Goal: Task Accomplishment & Management: Use online tool/utility

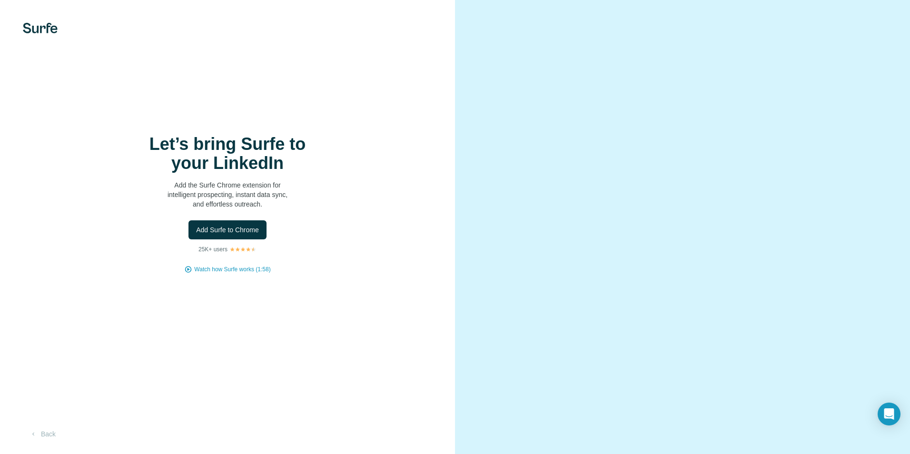
click at [663, 313] on video at bounding box center [682, 226] width 343 height 171
click at [210, 230] on span "Add Surfe to Chrome" at bounding box center [227, 230] width 63 height 10
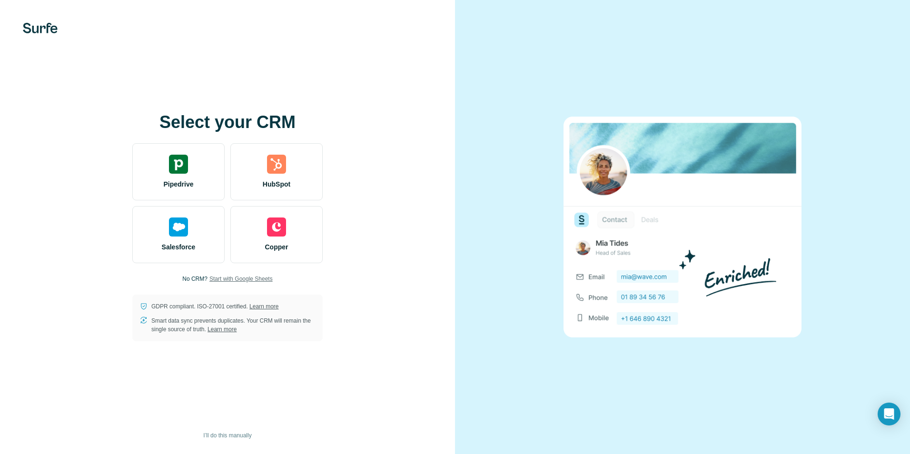
click at [247, 278] on span "Start with Google Sheets" at bounding box center [240, 279] width 63 height 9
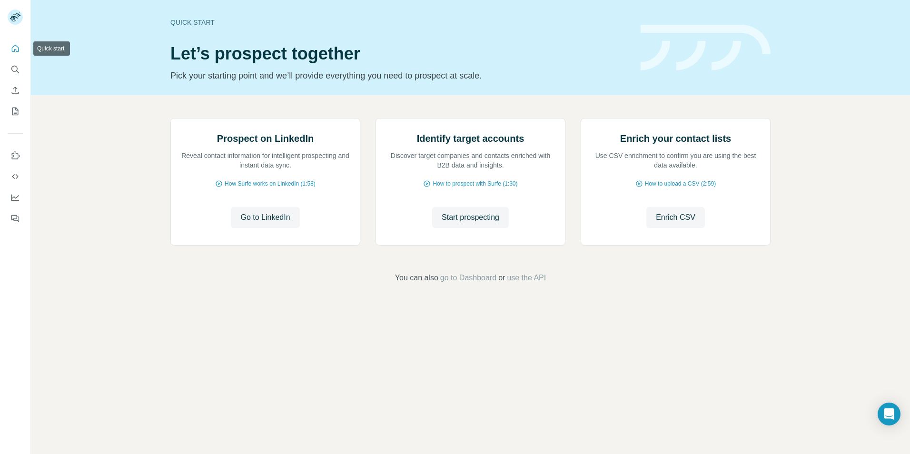
click at [20, 53] on button "Quick start" at bounding box center [15, 48] width 15 height 17
click at [22, 72] on button "Search" at bounding box center [15, 69] width 15 height 17
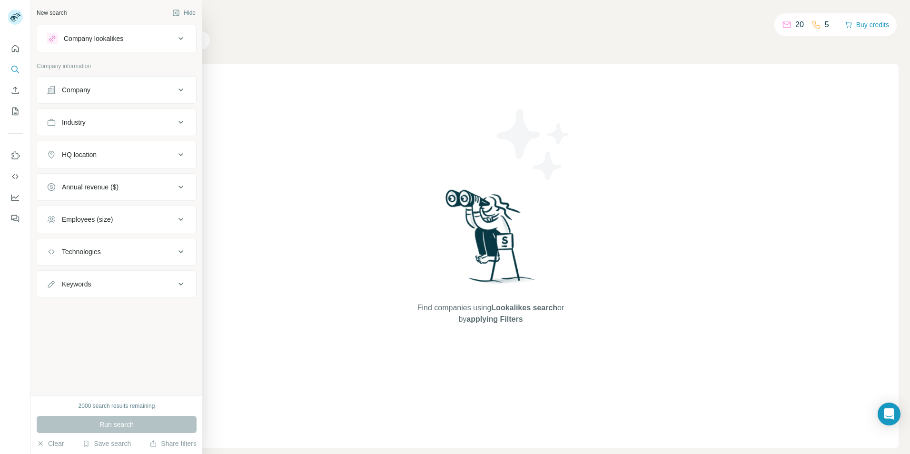
click at [22, 364] on div at bounding box center [15, 227] width 31 height 454
